Goal: Task Accomplishment & Management: Use online tool/utility

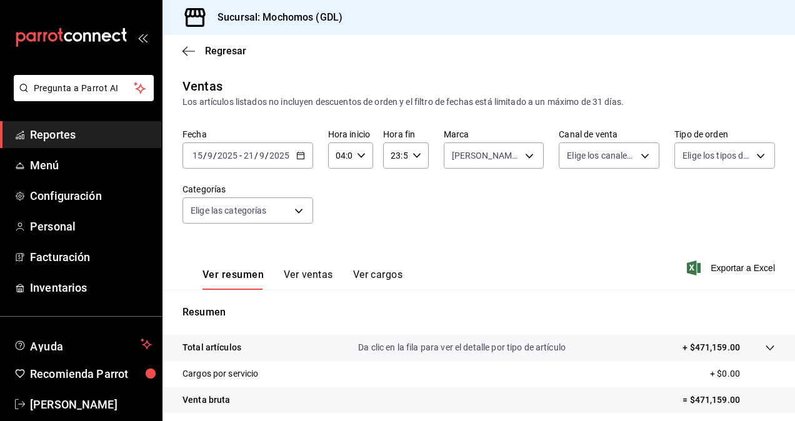
scroll to position [178, 0]
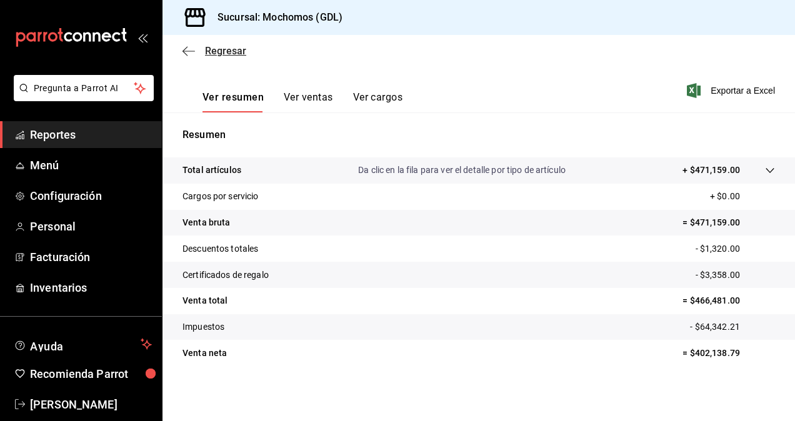
click at [191, 50] on icon "button" at bounding box center [189, 51] width 13 height 11
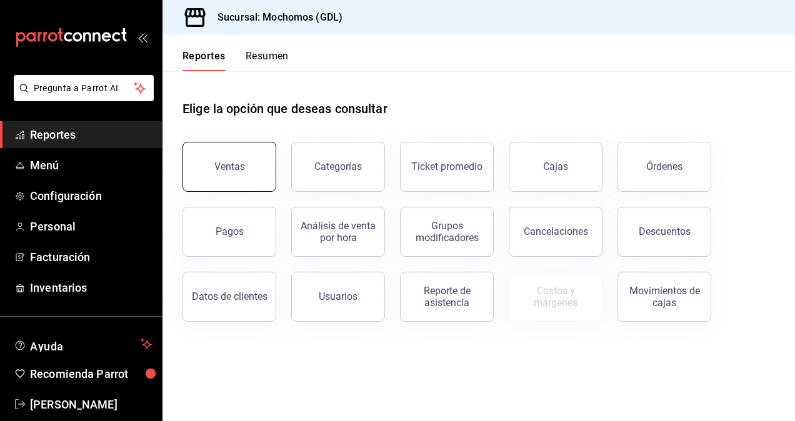
click at [230, 159] on button "Ventas" at bounding box center [230, 167] width 94 height 50
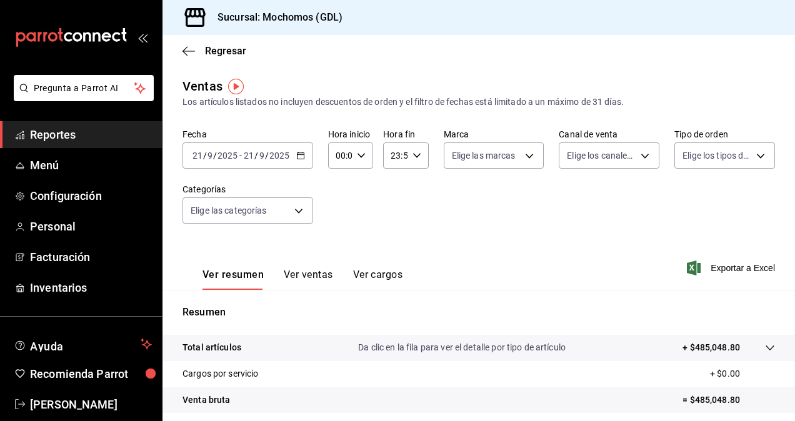
click at [256, 155] on span "/" at bounding box center [256, 156] width 4 height 10
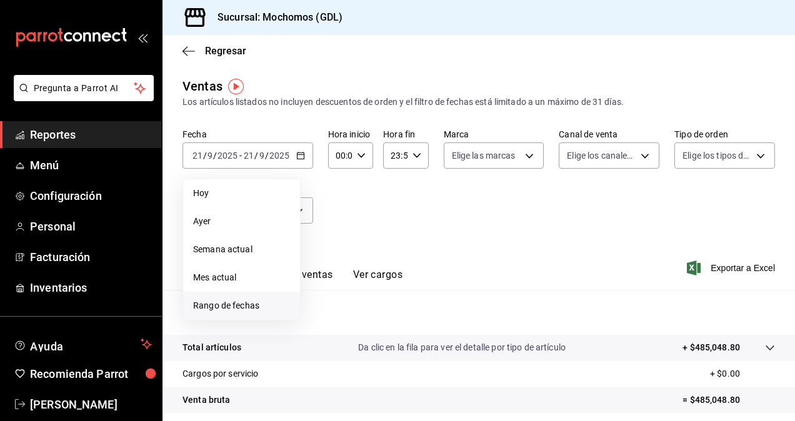
click at [250, 308] on span "Rango de fechas" at bounding box center [241, 306] width 97 height 13
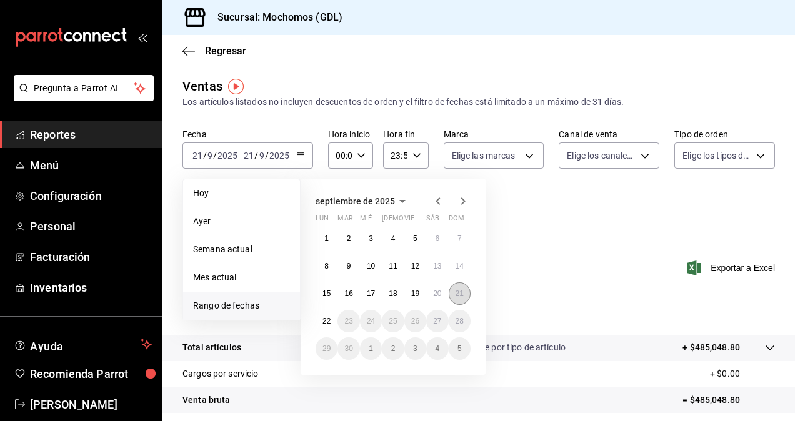
click at [463, 291] on abbr "21" at bounding box center [460, 293] width 8 height 9
click at [328, 318] on abbr "22" at bounding box center [327, 321] width 8 height 9
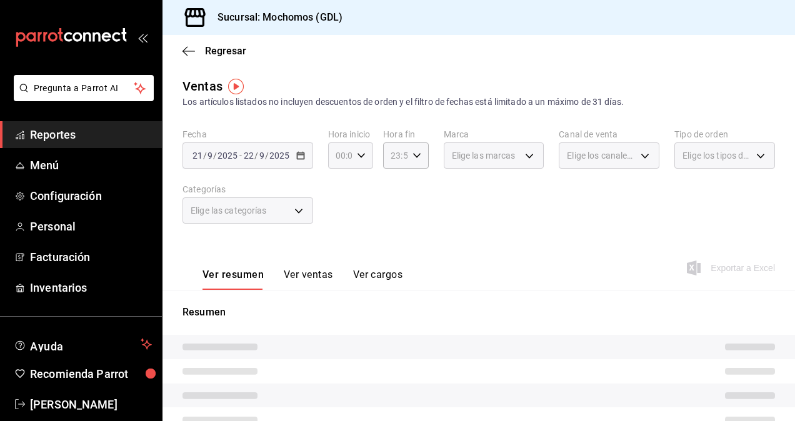
click at [357, 156] on icon "button" at bounding box center [361, 155] width 9 height 9
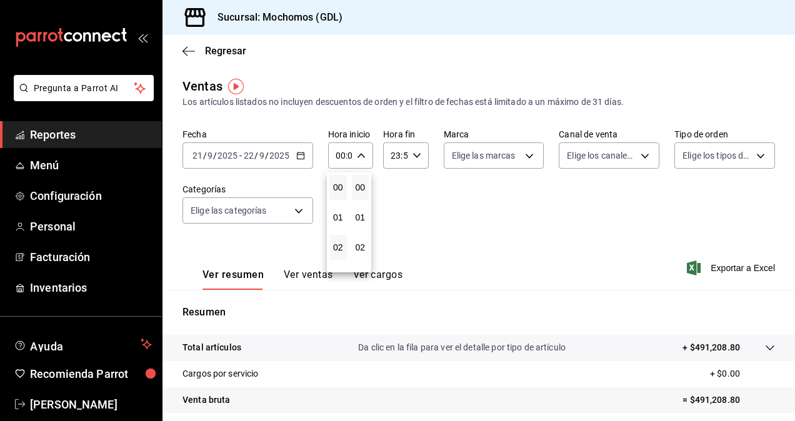
click at [340, 240] on button "02" at bounding box center [339, 247] width 18 height 25
click at [361, 154] on div at bounding box center [397, 210] width 795 height 421
click at [361, 154] on icon "button" at bounding box center [361, 155] width 9 height 9
click at [337, 246] on span "04" at bounding box center [338, 248] width 3 height 10
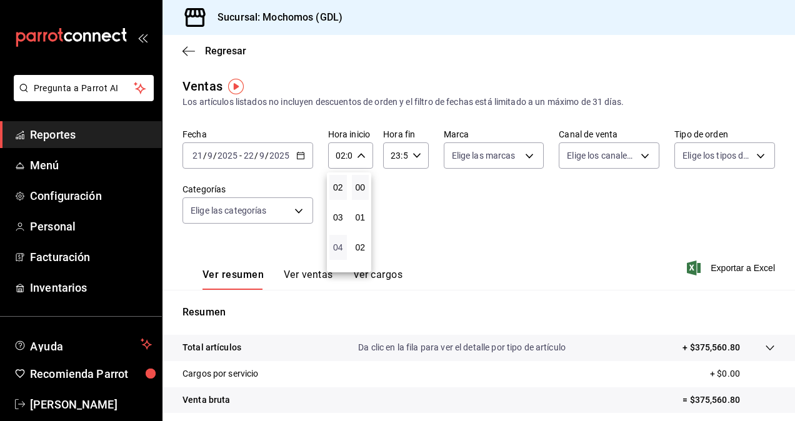
type input "04:00"
click at [499, 173] on div at bounding box center [397, 210] width 795 height 421
click at [504, 158] on body "Pregunta a Parrot AI Reportes Menú Configuración Personal Facturación Inventari…" at bounding box center [397, 210] width 795 height 421
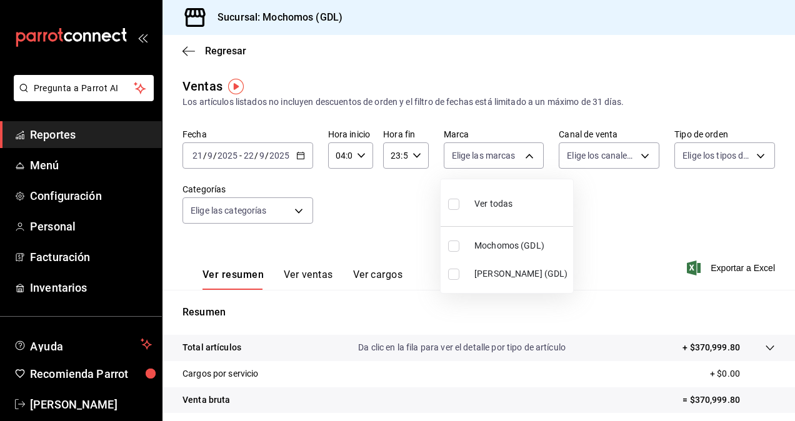
click at [456, 273] on input "checkbox" at bounding box center [453, 274] width 11 height 11
checkbox input "true"
type input "9cac9703-0c5a-4d8b-addd-5b6b571d65b9"
click at [568, 233] on div at bounding box center [397, 210] width 795 height 421
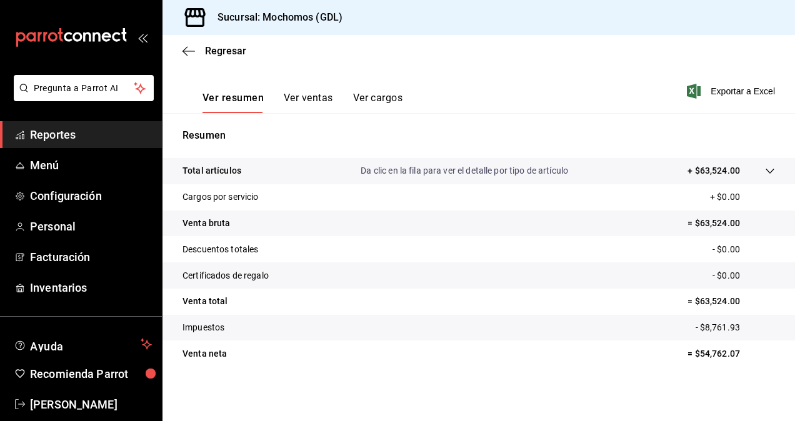
scroll to position [178, 0]
click at [716, 349] on p "= $54,762.07" at bounding box center [732, 353] width 88 height 13
copy p "54,762.07"
click at [719, 90] on span "Exportar a Excel" at bounding box center [733, 90] width 86 height 15
